Goal: Check status: Check status

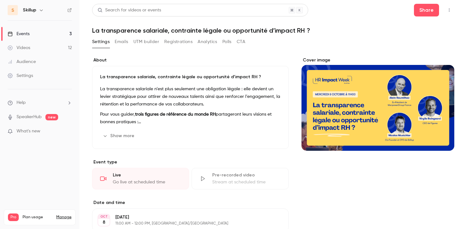
click at [56, 35] on link "Events 3" at bounding box center [39, 34] width 79 height 14
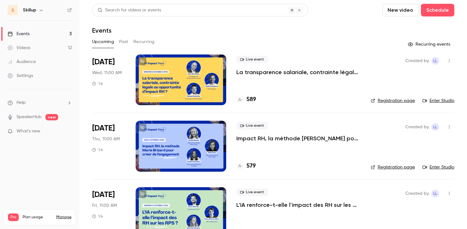
click at [121, 39] on button "Past" at bounding box center [123, 42] width 9 height 10
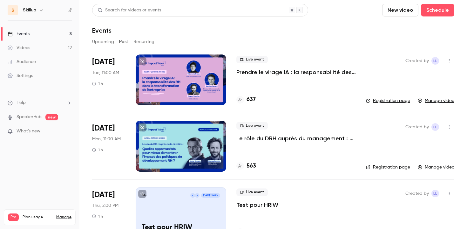
click at [261, 139] on p "Le rôle du DRH auprès du management : quelles opportunités pour mieux démontrer…" at bounding box center [295, 139] width 119 height 8
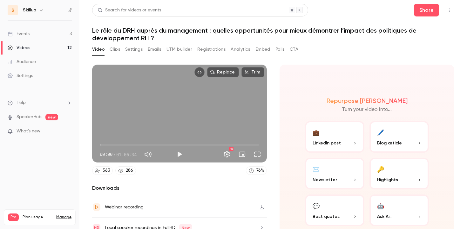
click at [215, 51] on button "Registrations" at bounding box center [211, 49] width 28 height 10
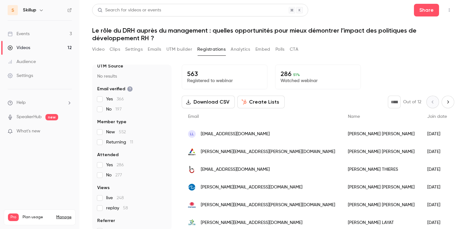
scroll to position [51, 0]
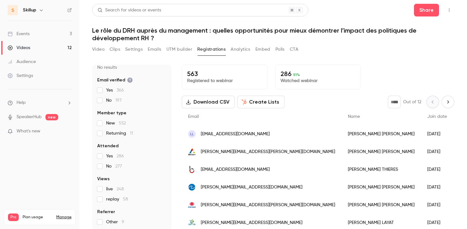
click at [67, 32] on link "Events 3" at bounding box center [39, 34] width 79 height 14
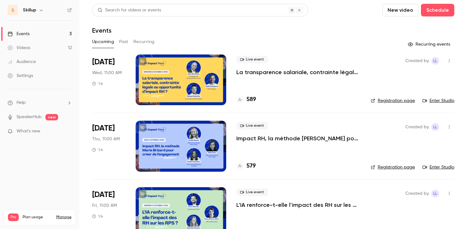
click at [122, 41] on button "Past" at bounding box center [123, 42] width 9 height 10
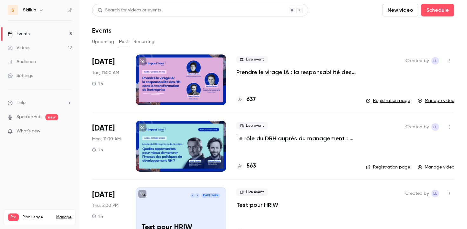
click at [273, 74] on p "Prendre le virage IA : la responsabilité des RH dans la transformation de l'ent…" at bounding box center [295, 73] width 119 height 8
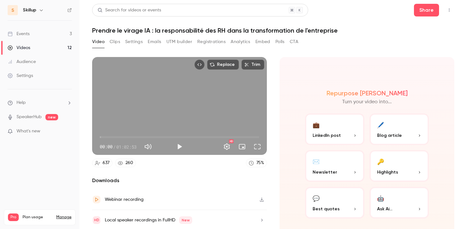
click at [213, 42] on button "Registrations" at bounding box center [211, 42] width 28 height 10
